Goal: Task Accomplishment & Management: Use online tool/utility

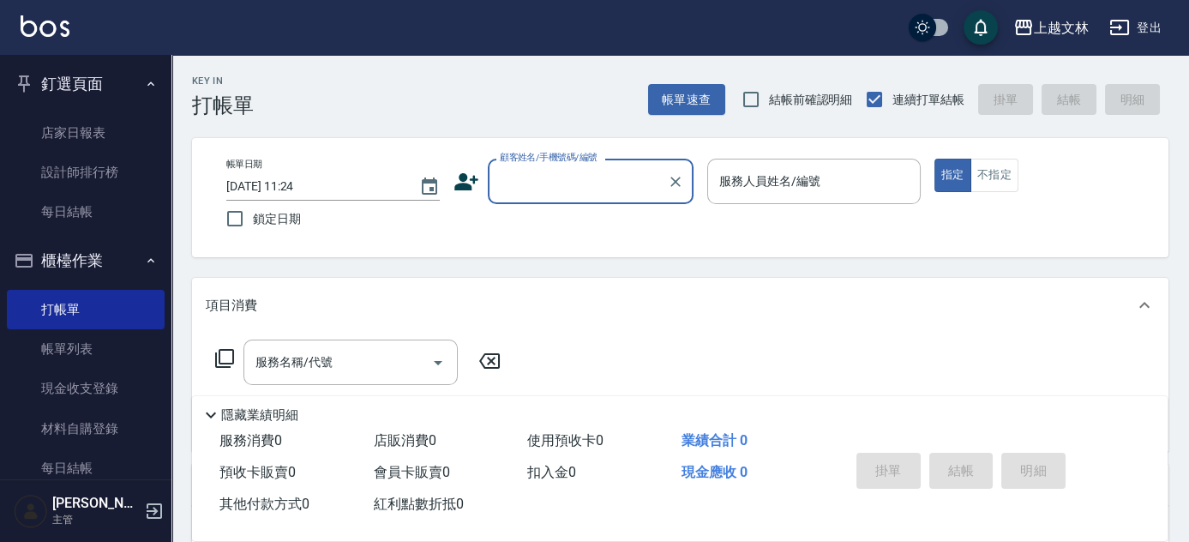
scroll to position [219, 0]
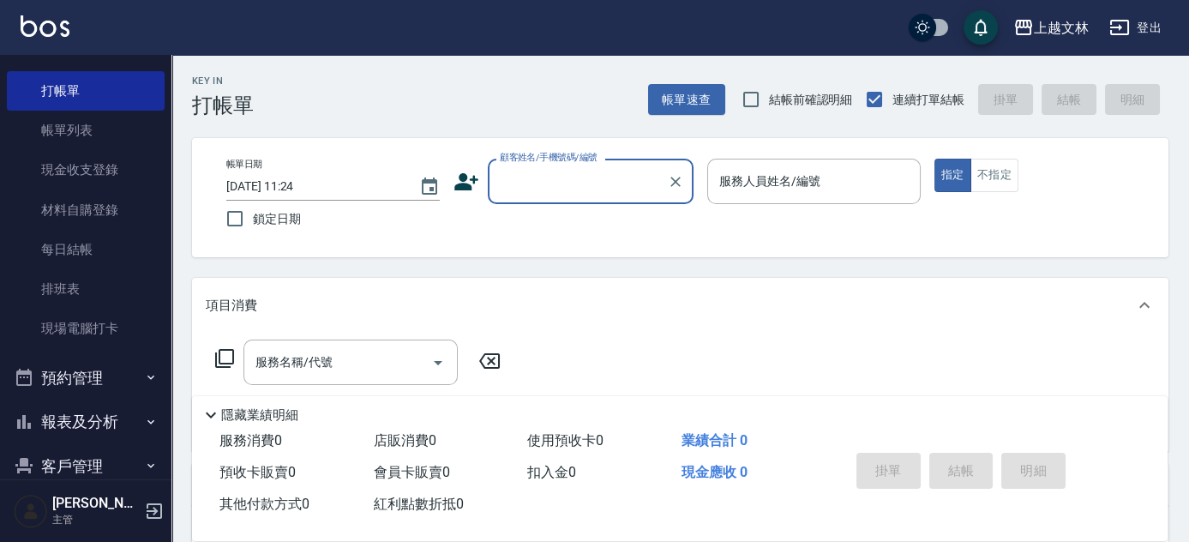
click at [537, 169] on input "顧客姓名/手機號碼/編號" at bounding box center [577, 181] width 165 height 30
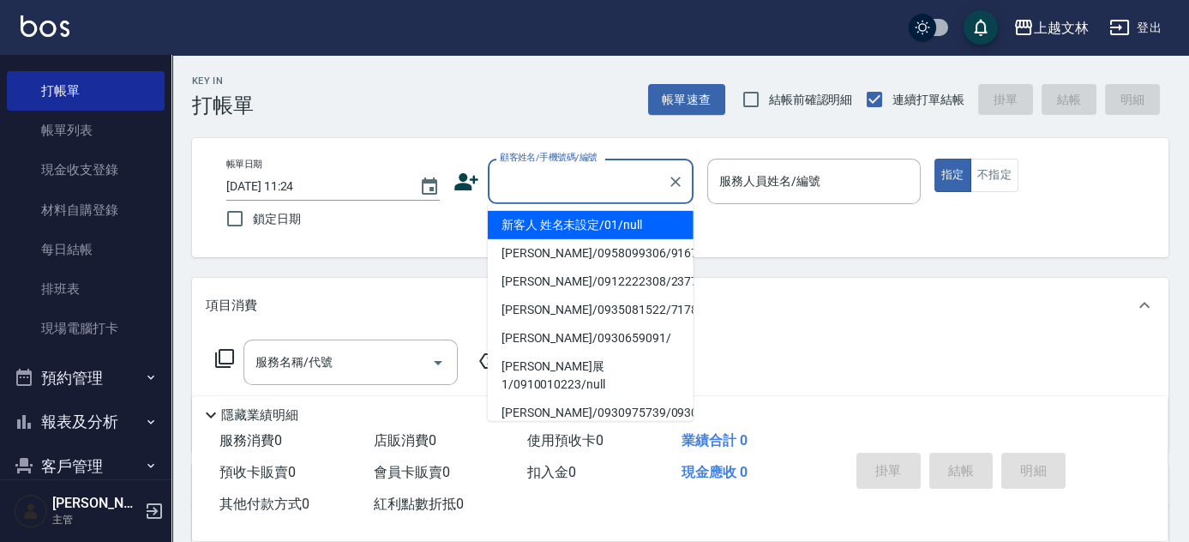
click at [578, 232] on li "新客人 姓名未設定/01/null" at bounding box center [591, 225] width 206 height 28
type input "新客人 姓名未設定/01/null"
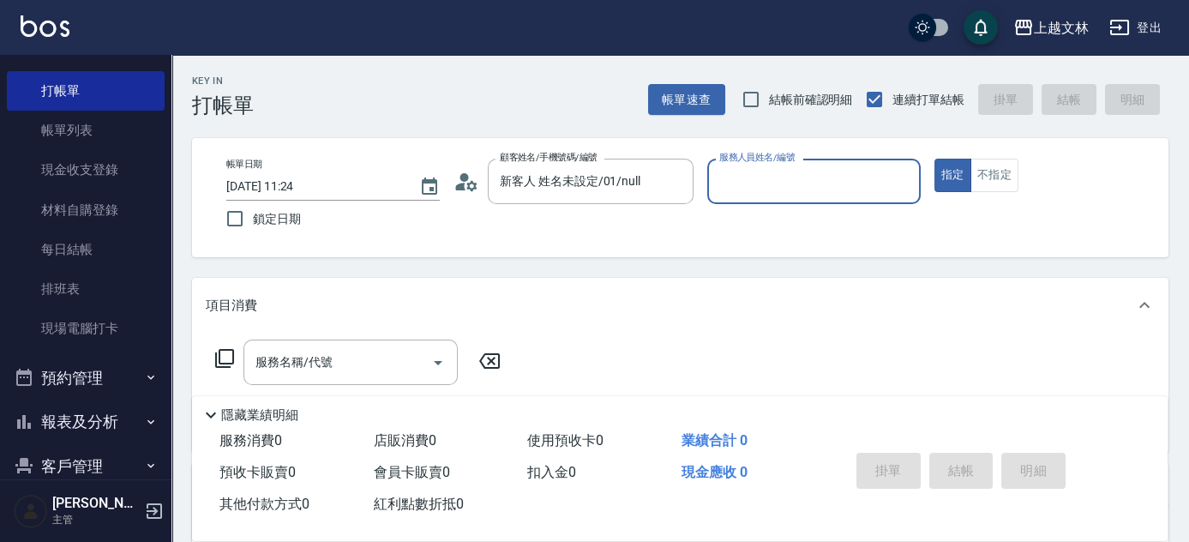
click at [830, 173] on input "服務人員姓名/編號" at bounding box center [814, 181] width 198 height 30
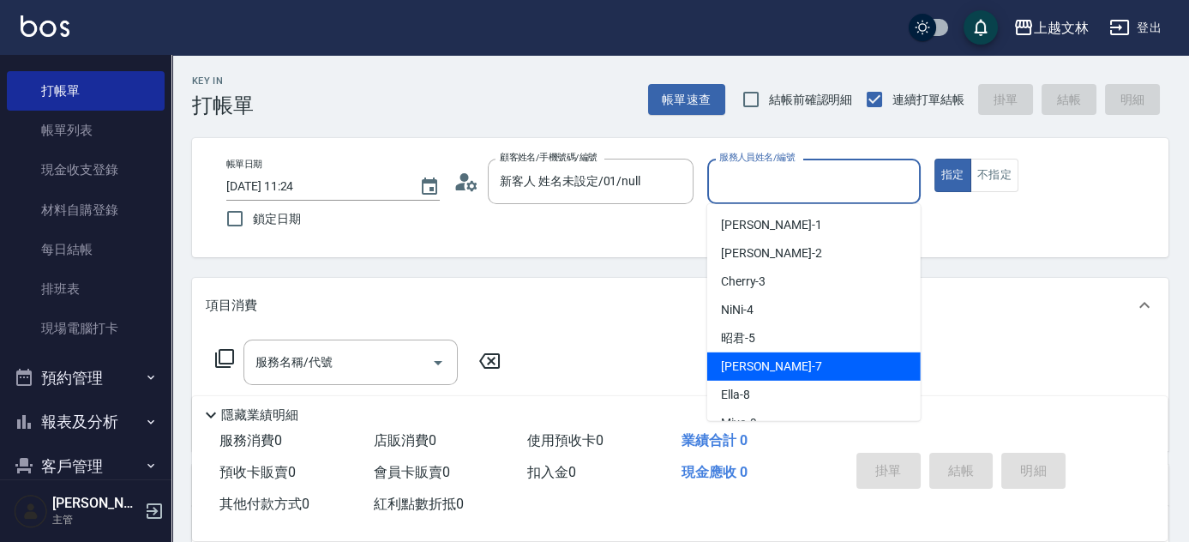
click at [807, 365] on div "Tiffany -7" at bounding box center [813, 366] width 213 height 28
type input "Tiffany-7"
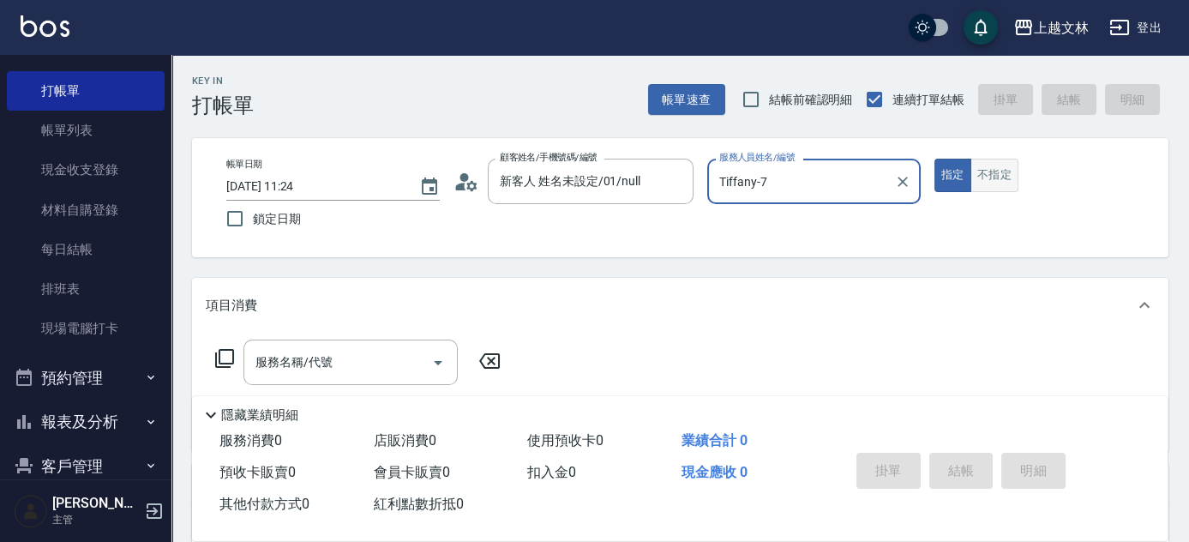
click at [995, 186] on button "不指定" at bounding box center [994, 175] width 48 height 33
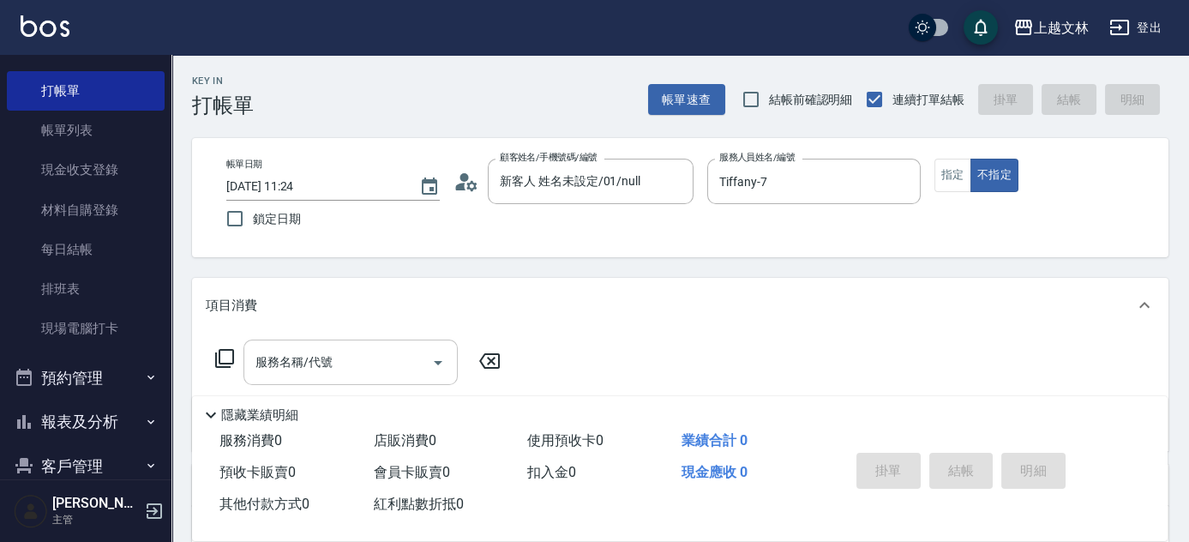
click at [407, 379] on div "服務名稱/代號" at bounding box center [350, 361] width 214 height 45
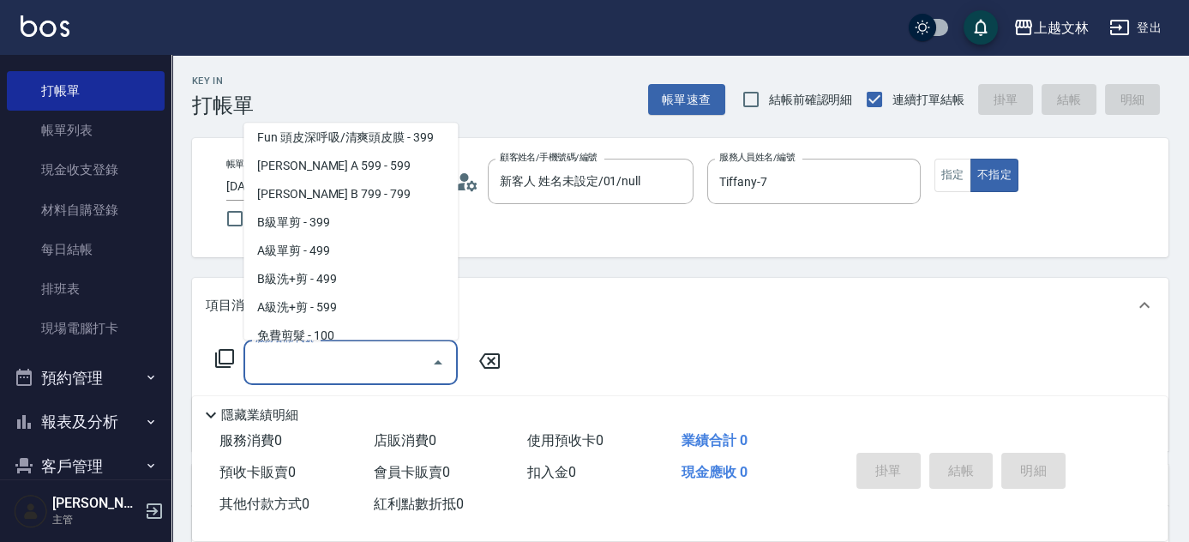
scroll to position [379, 0]
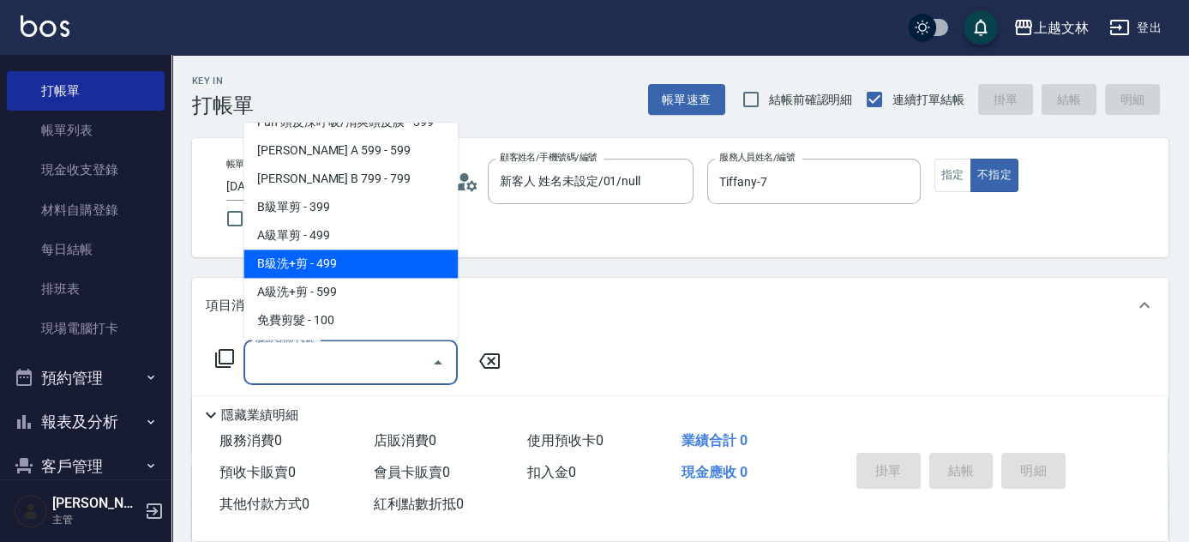
click at [388, 273] on span "B級洗+剪 - 499" at bounding box center [350, 264] width 214 height 28
type input "B級洗+剪(203)"
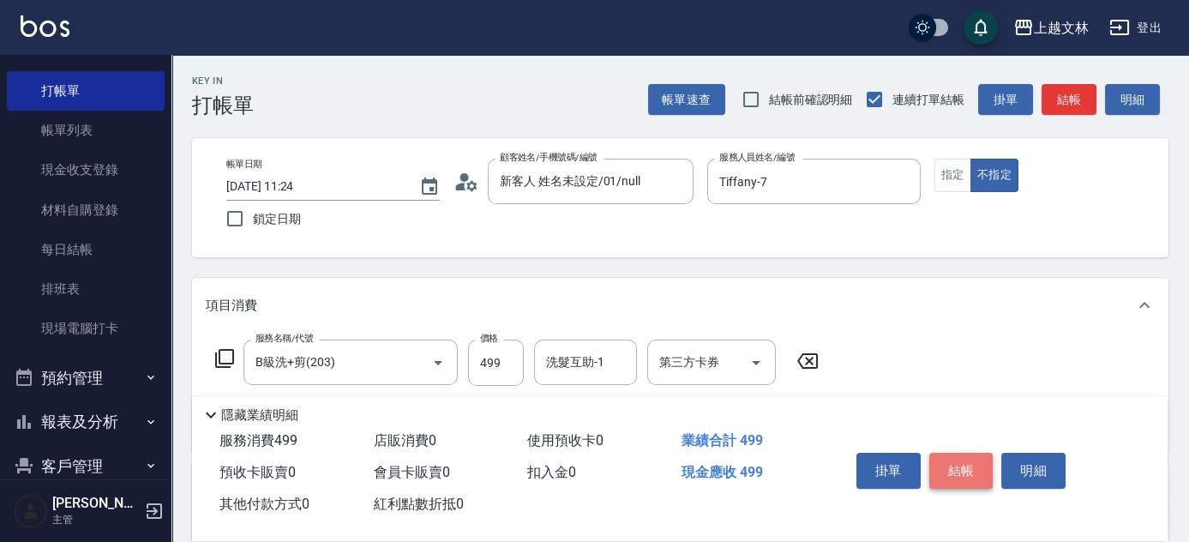
click at [949, 475] on button "結帳" at bounding box center [961, 471] width 64 height 36
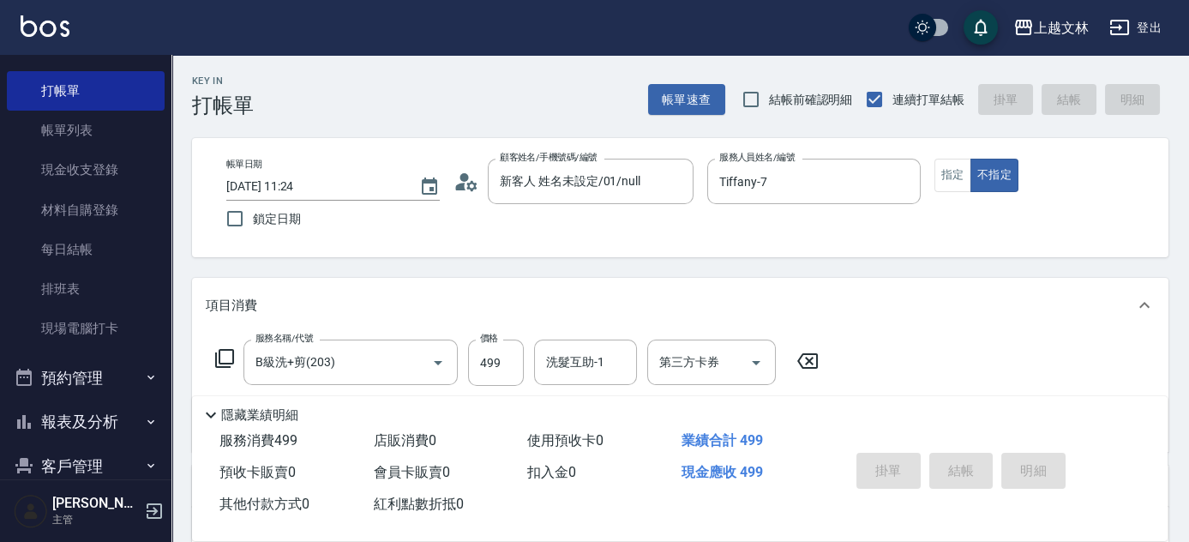
type input "[DATE] 13:09"
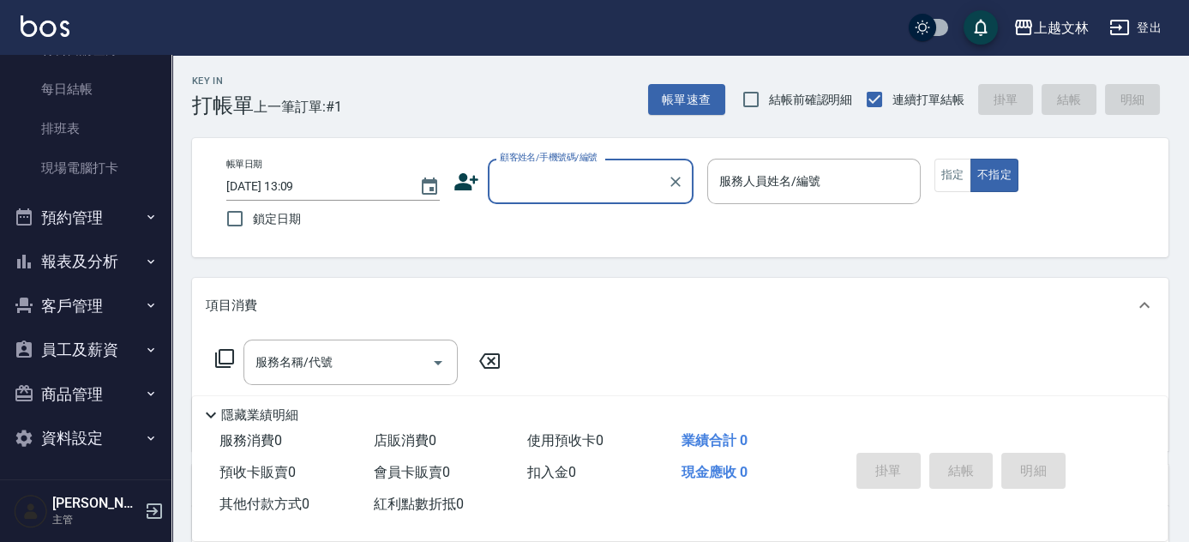
click at [128, 390] on button "商品管理" at bounding box center [86, 394] width 158 height 45
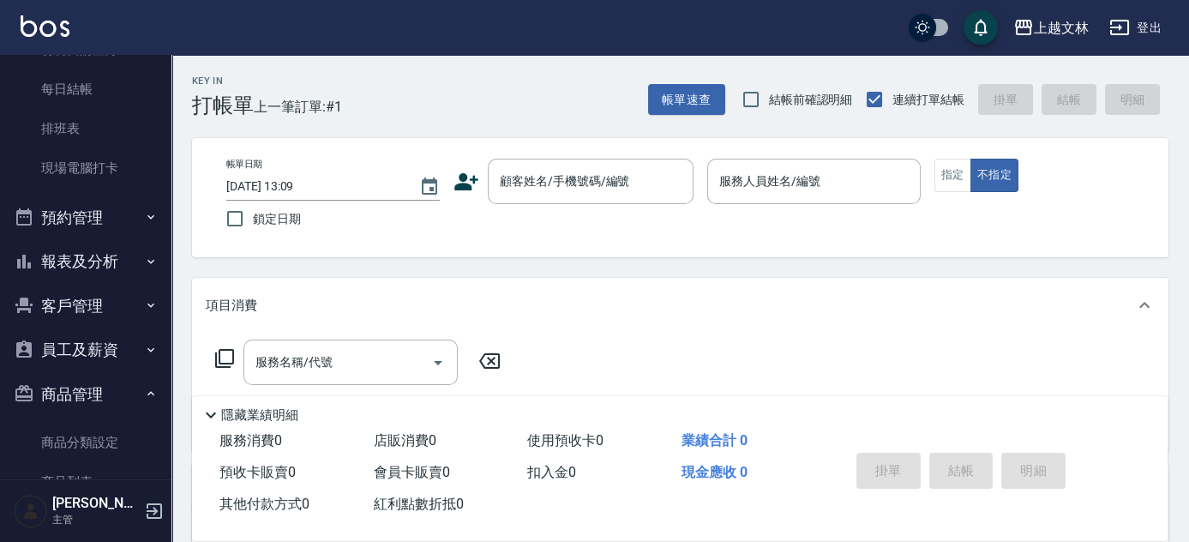
scroll to position [473, 0]
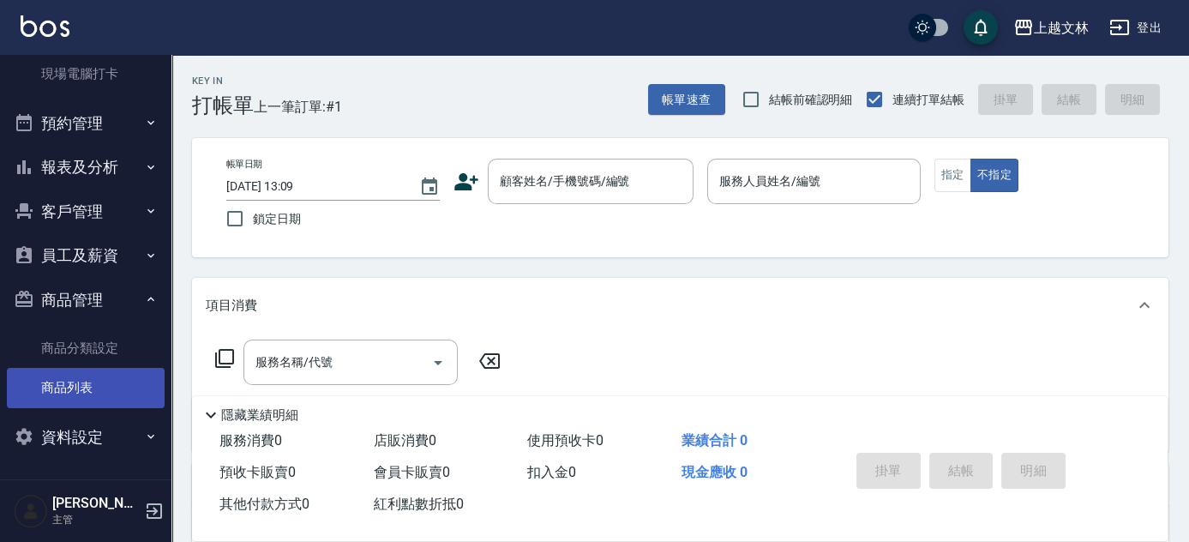
click at [83, 386] on link "商品列表" at bounding box center [86, 387] width 158 height 39
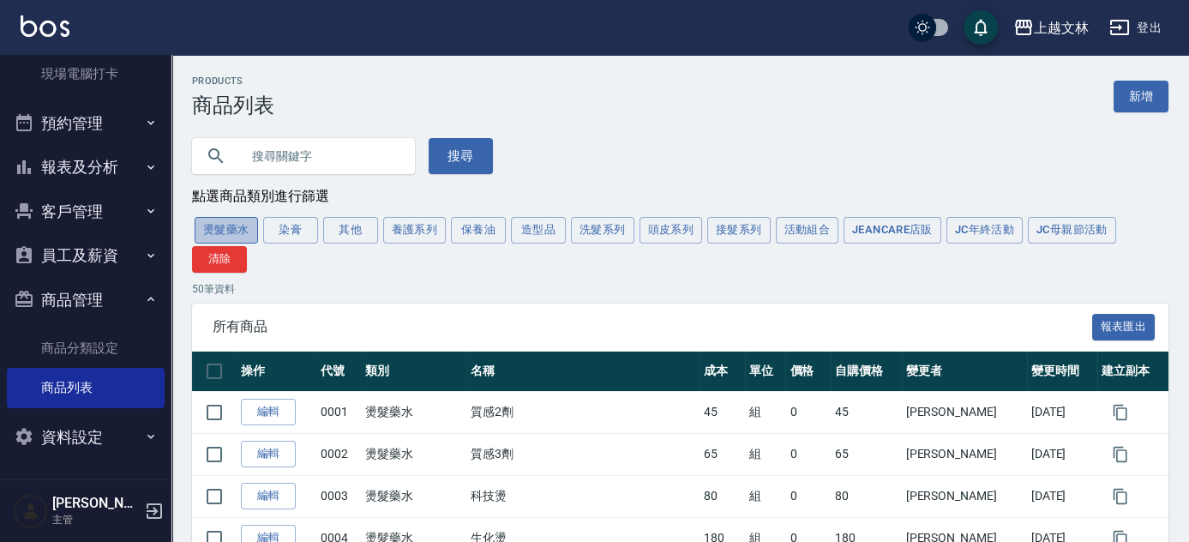
click at [230, 223] on button "燙髮藥水" at bounding box center [226, 230] width 63 height 27
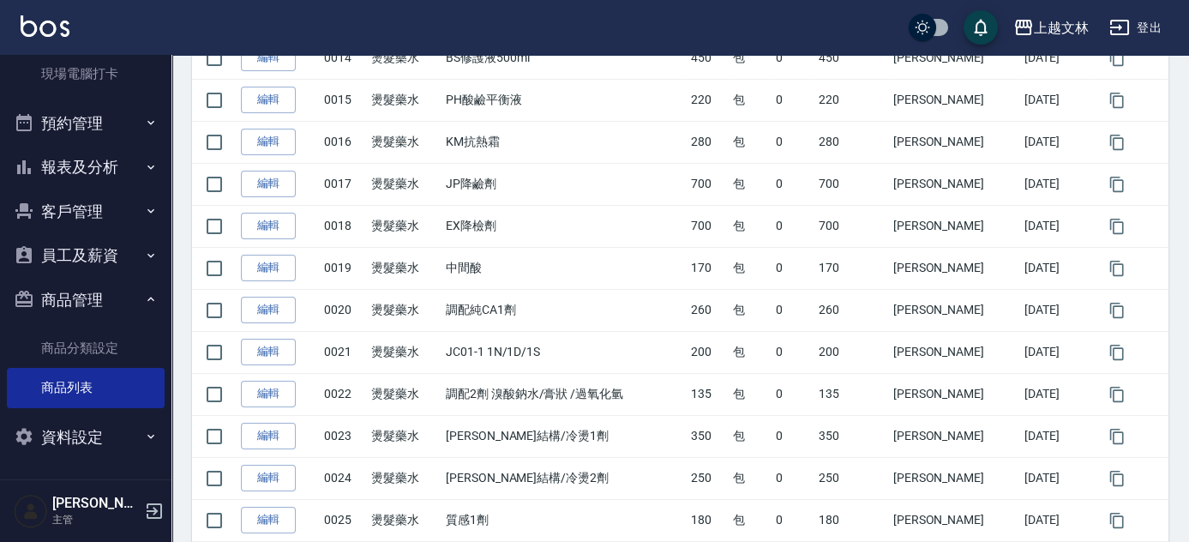
scroll to position [905, 0]
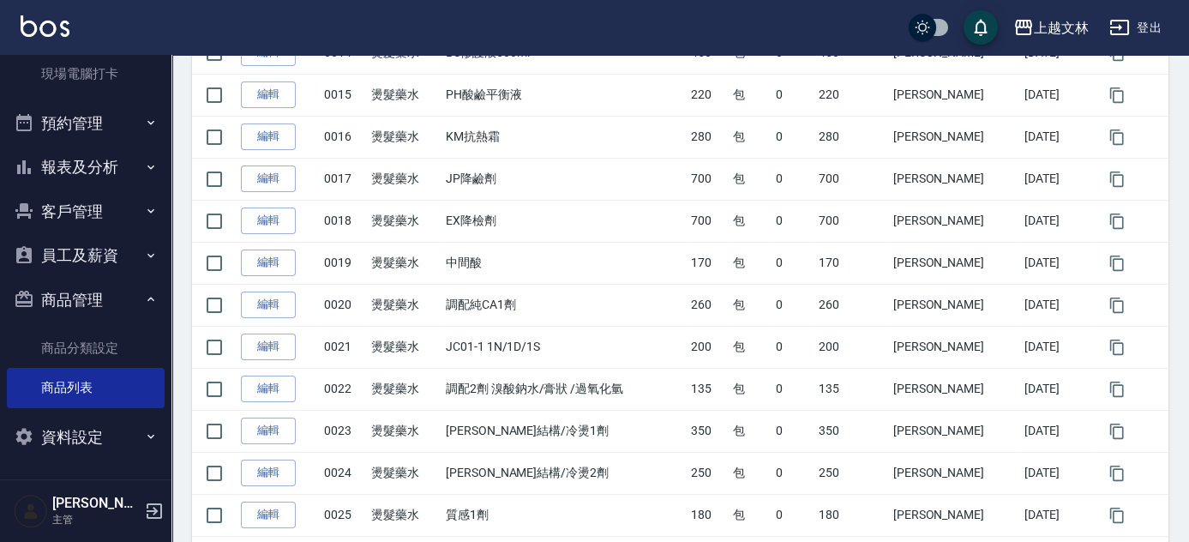
click at [162, 300] on nav "釘選頁面 店家日報表 設計師排行榜 每日結帳 櫃檯作業 打帳單 帳單列表 現金收支登錄 材料自購登錄 每日結帳 排班表 現場電腦打卡 預約管理 預約管理 單日…" at bounding box center [85, 267] width 171 height 424
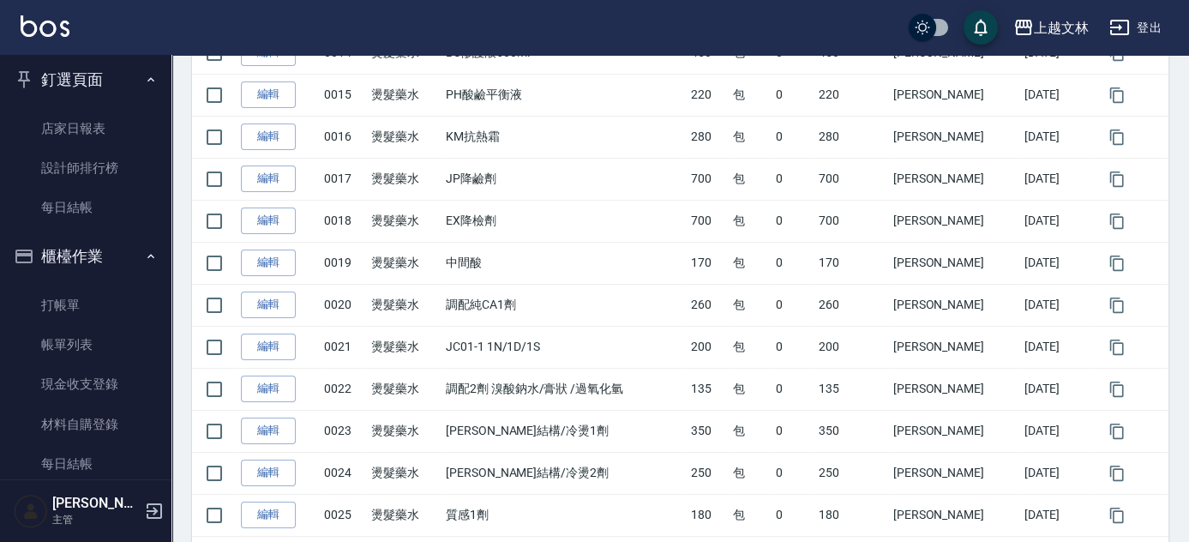
scroll to position [1, 0]
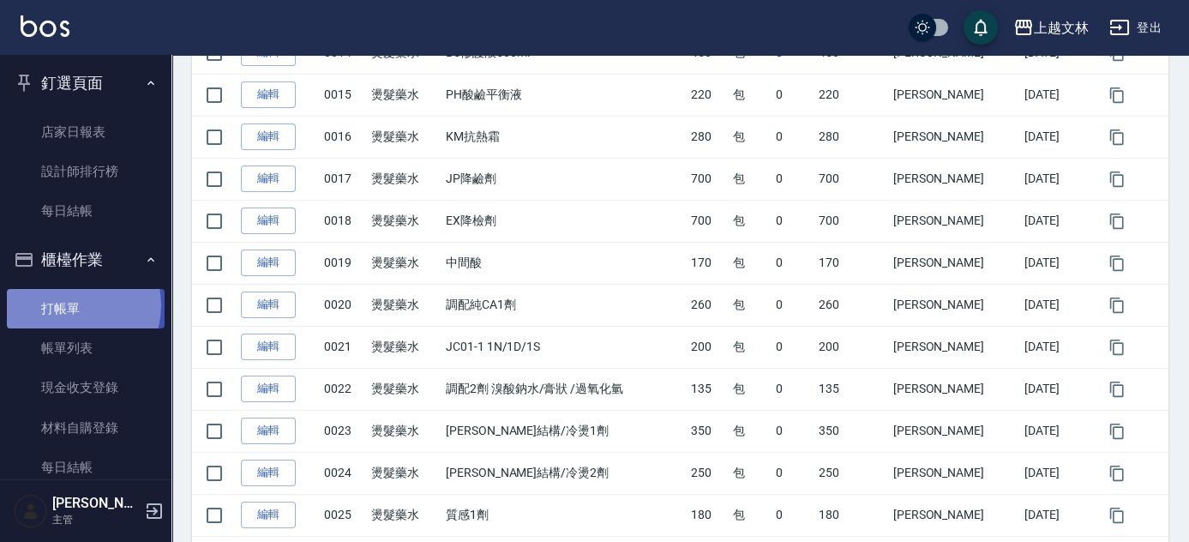
click at [70, 304] on link "打帳單" at bounding box center [86, 308] width 158 height 39
